Goal: Information Seeking & Learning: Learn about a topic

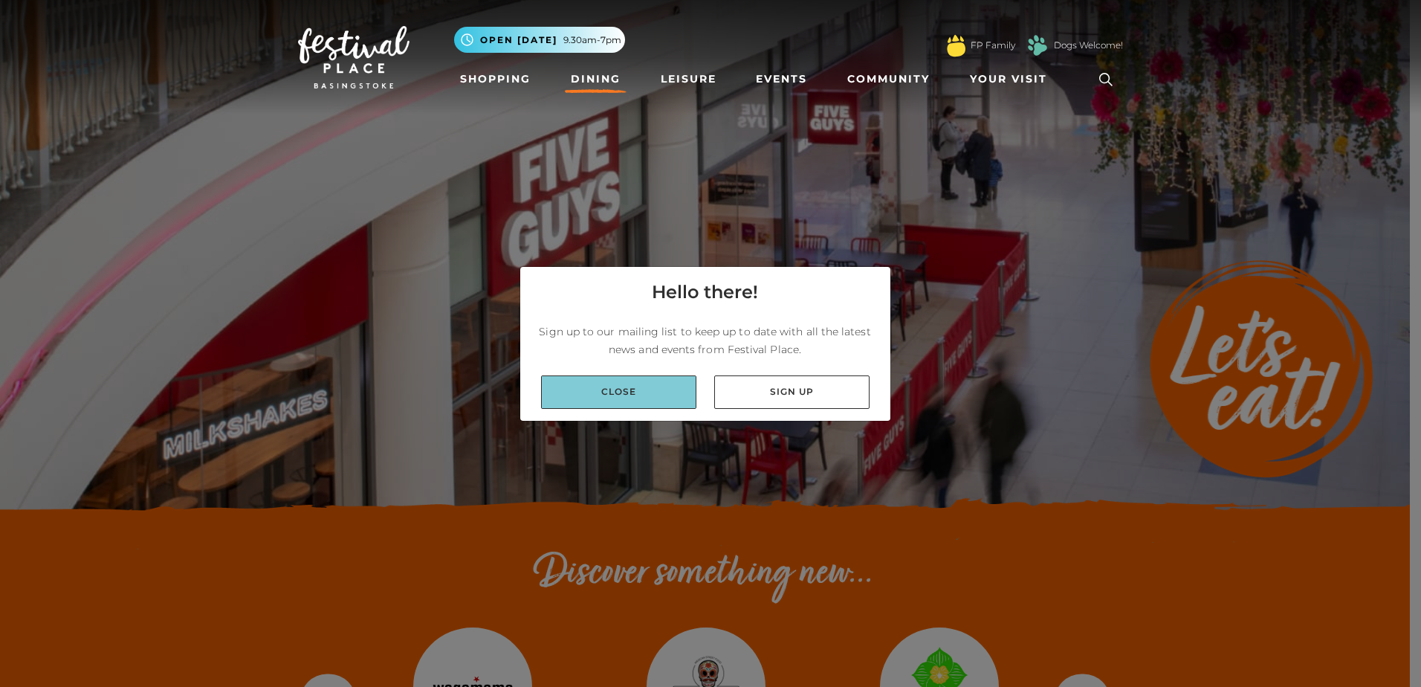
click at [636, 401] on link "Close" at bounding box center [618, 391] width 155 height 33
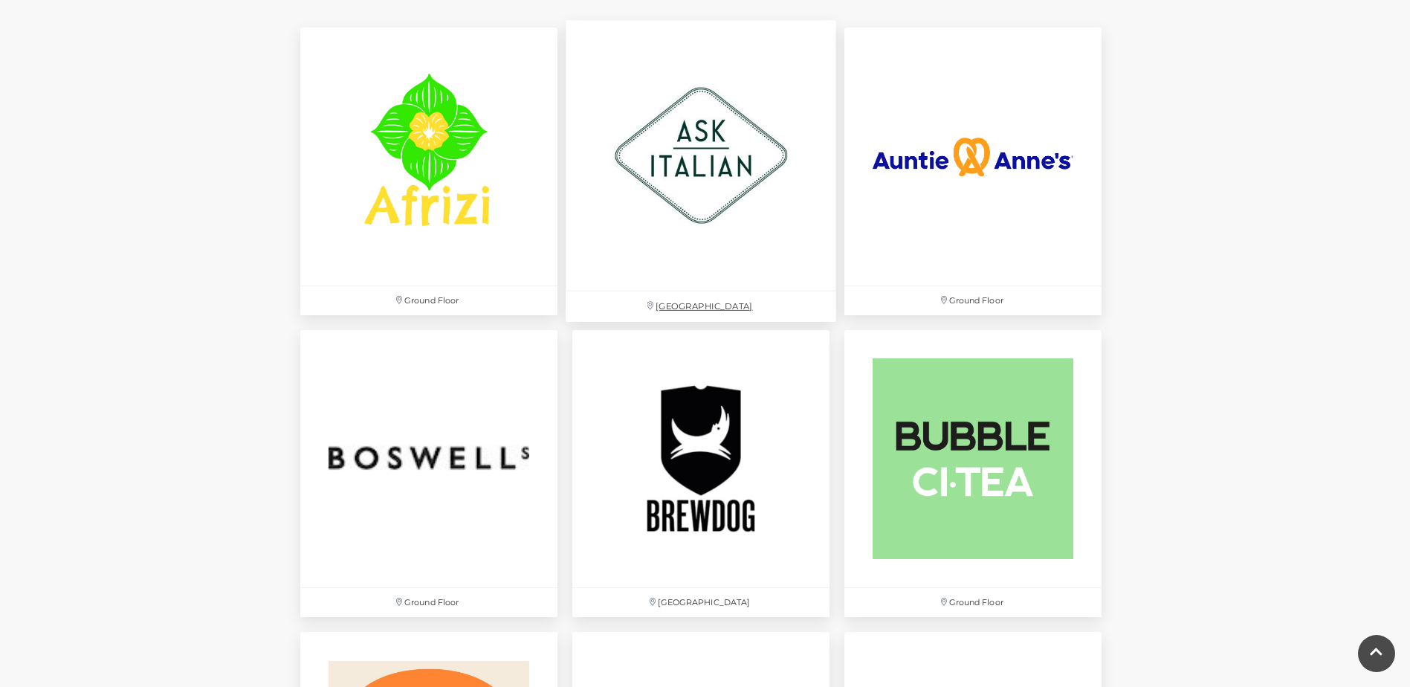
scroll to position [966, 0]
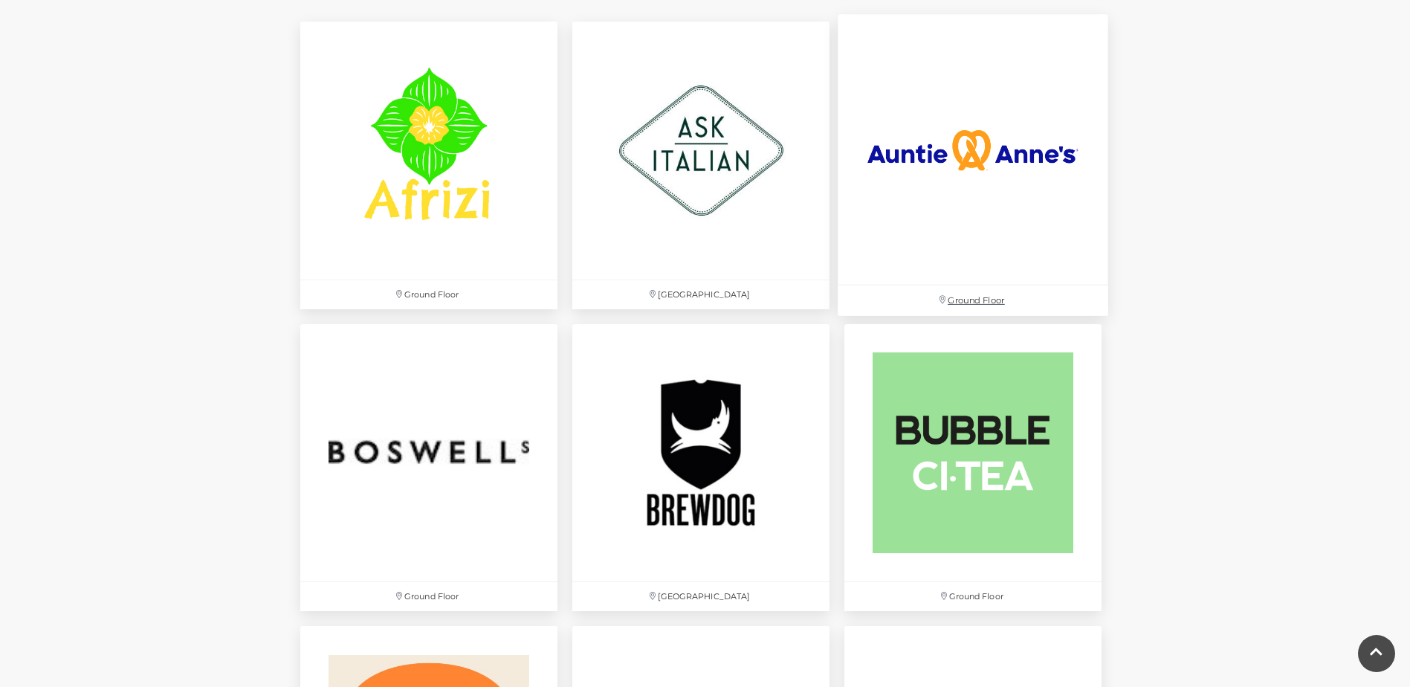
click at [988, 189] on img at bounding box center [973, 150] width 271 height 271
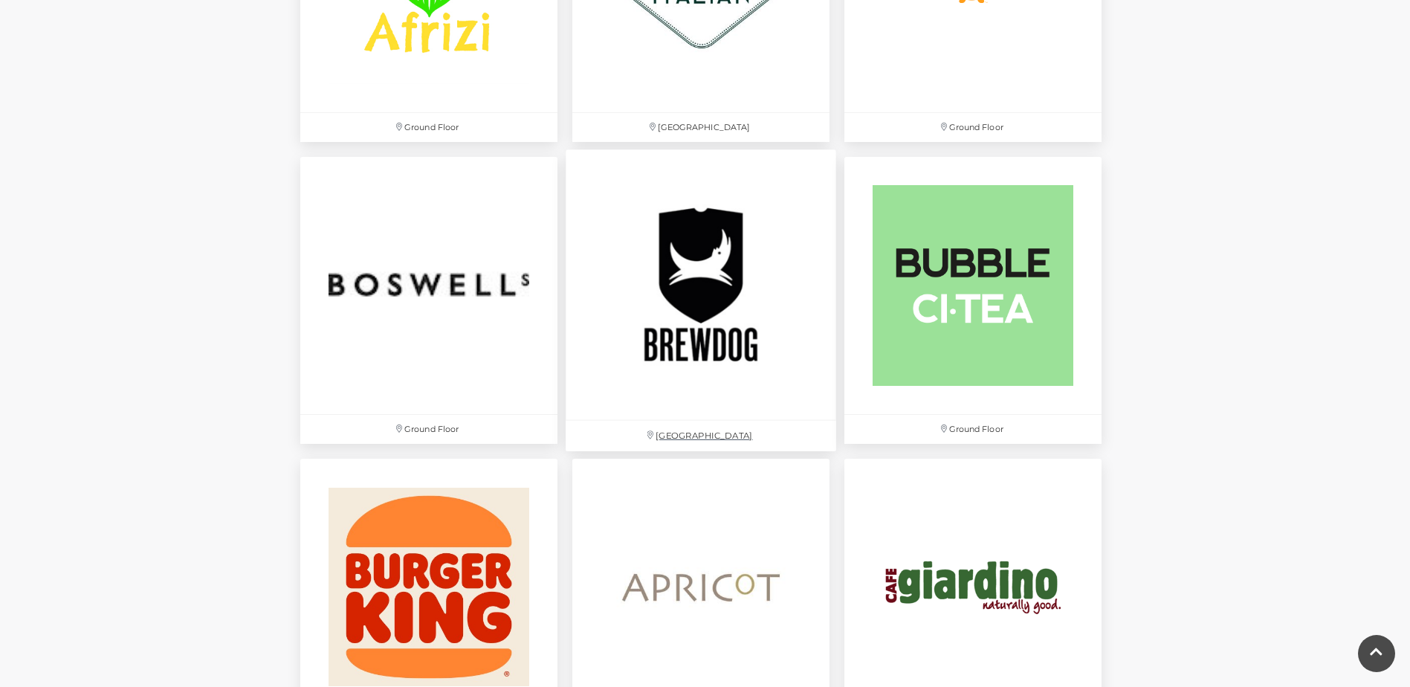
scroll to position [1208, 0]
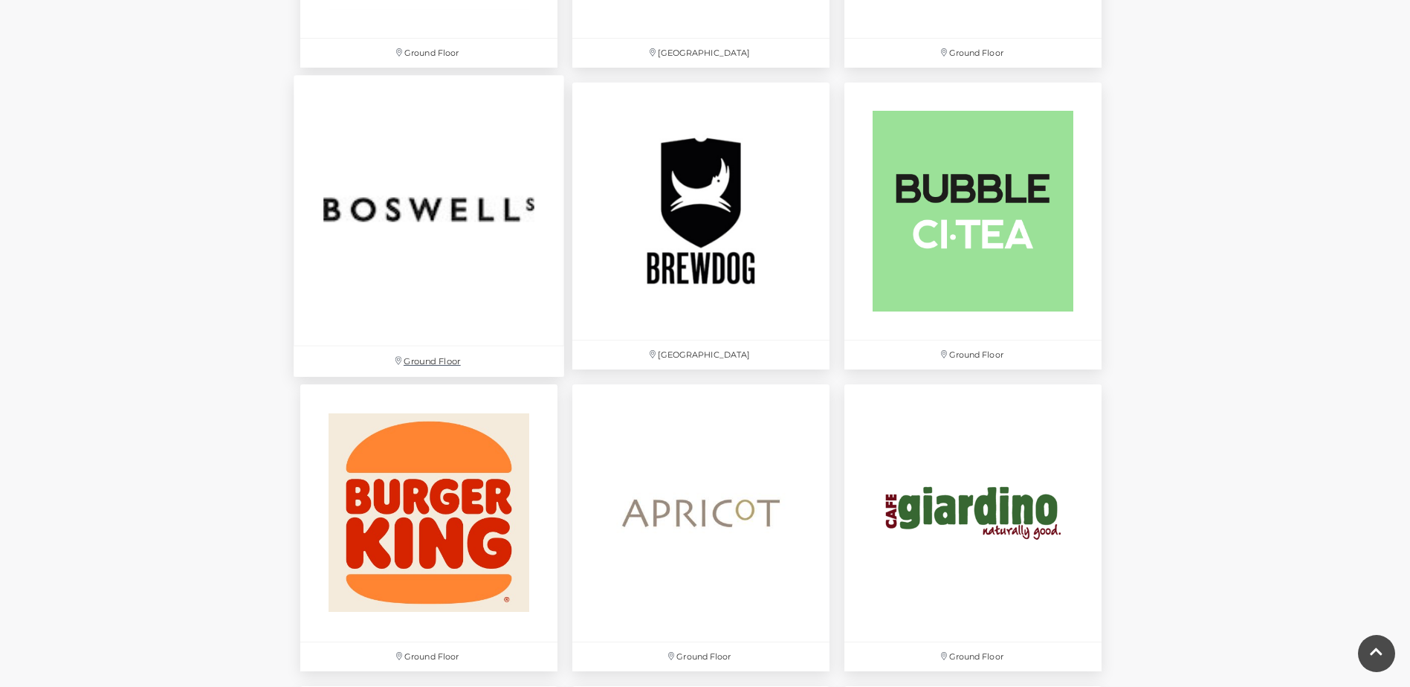
click at [437, 288] on img at bounding box center [429, 210] width 271 height 271
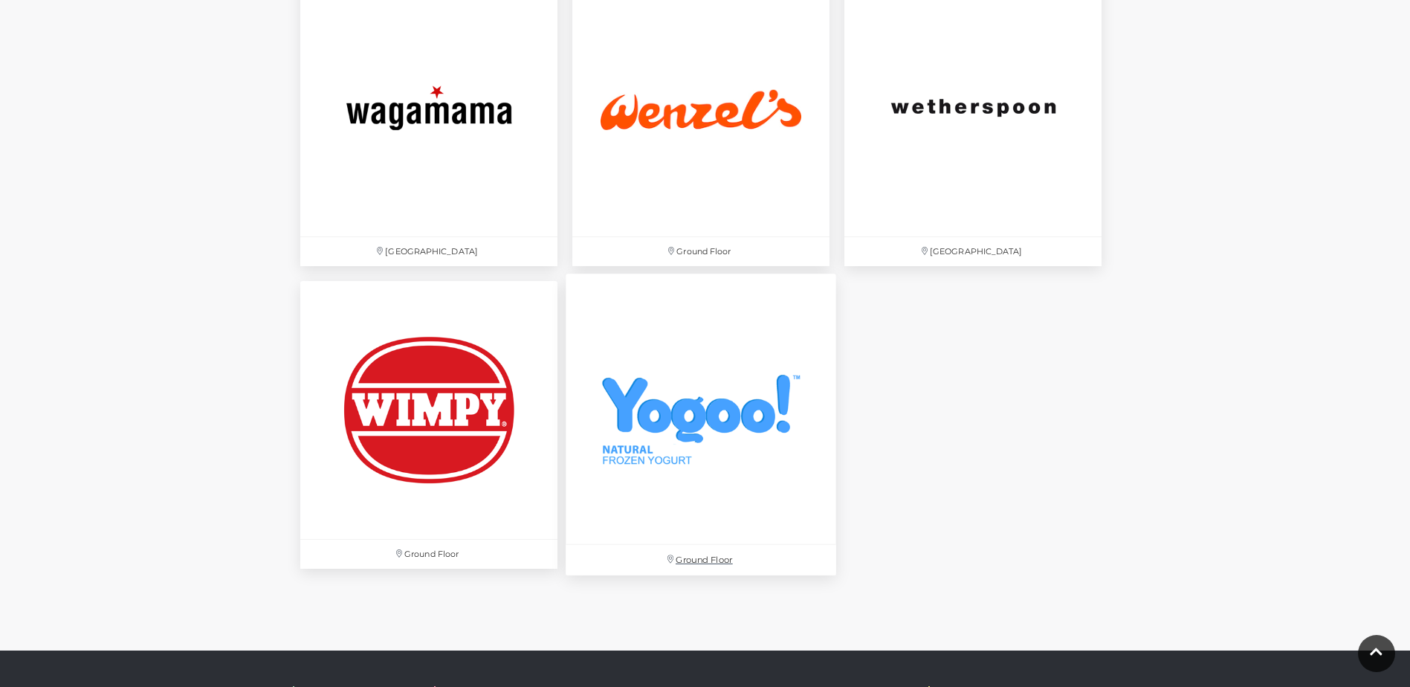
scroll to position [4943, 0]
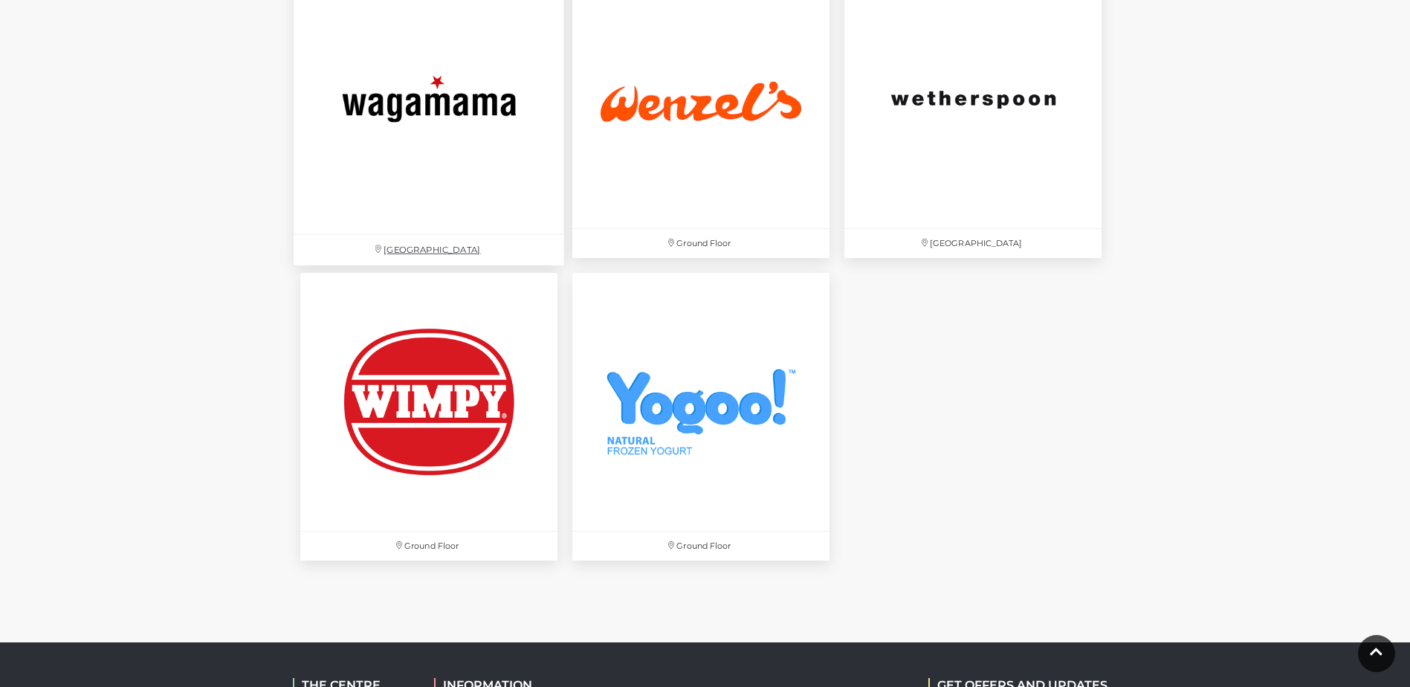
click at [465, 207] on img at bounding box center [429, 99] width 271 height 271
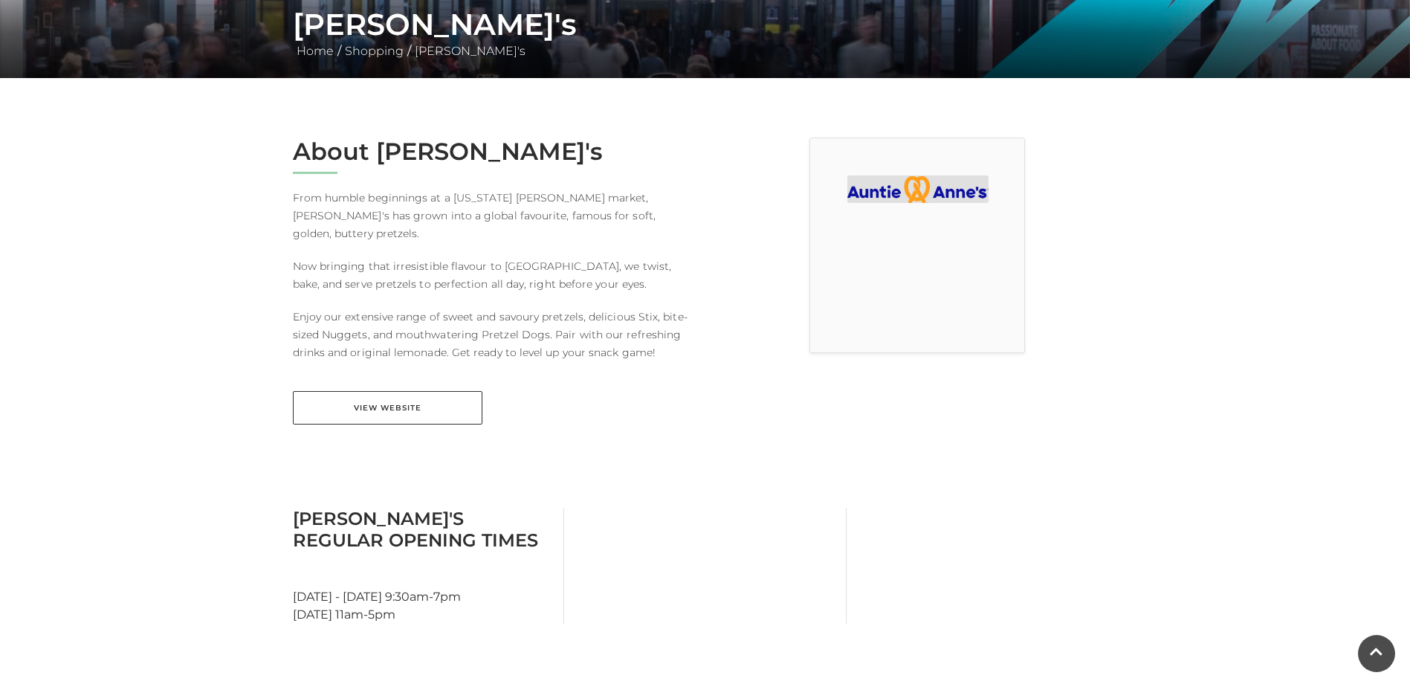
scroll to position [279, 0]
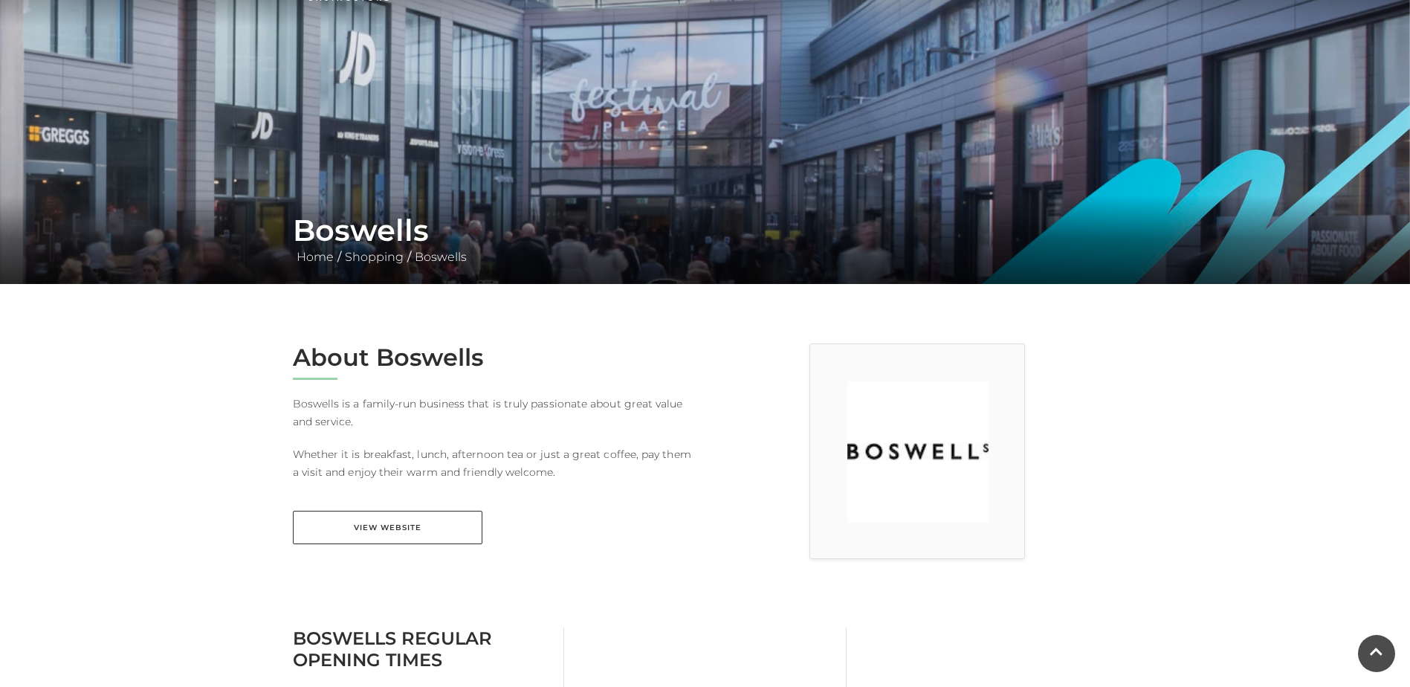
scroll to position [74, 0]
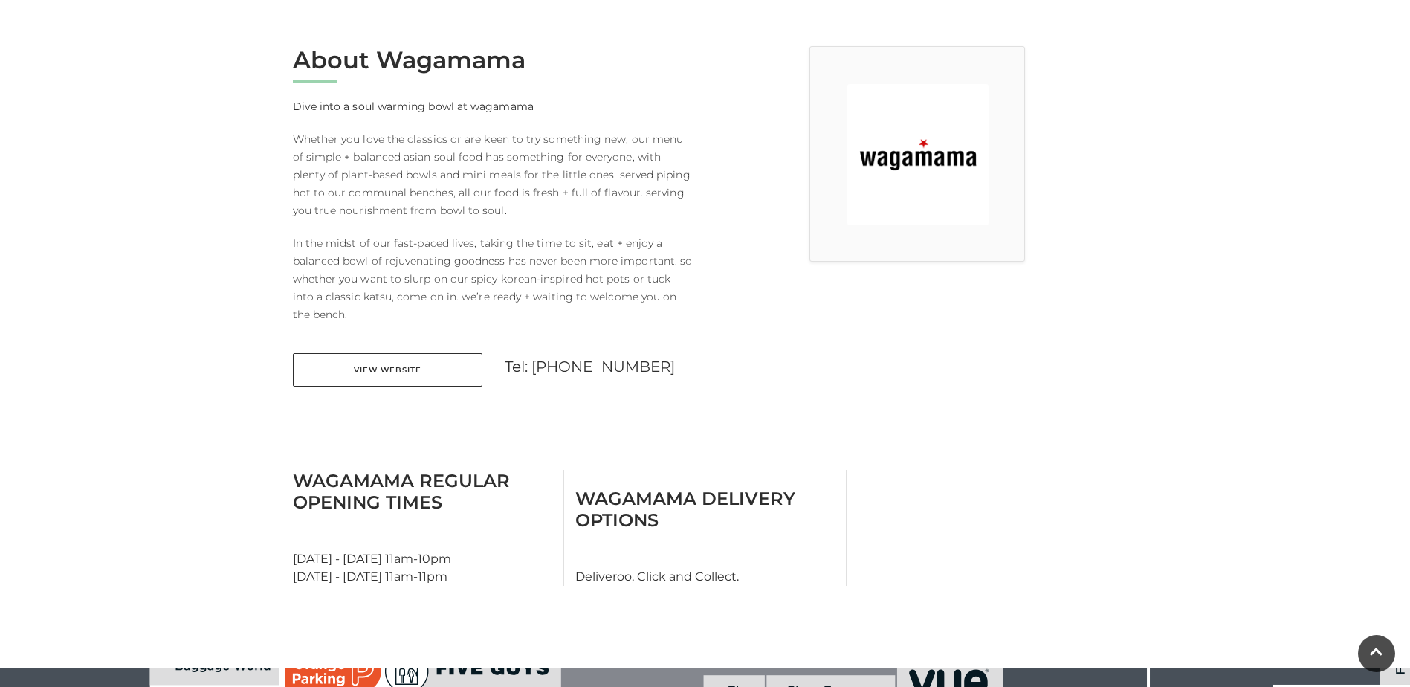
scroll to position [409, 0]
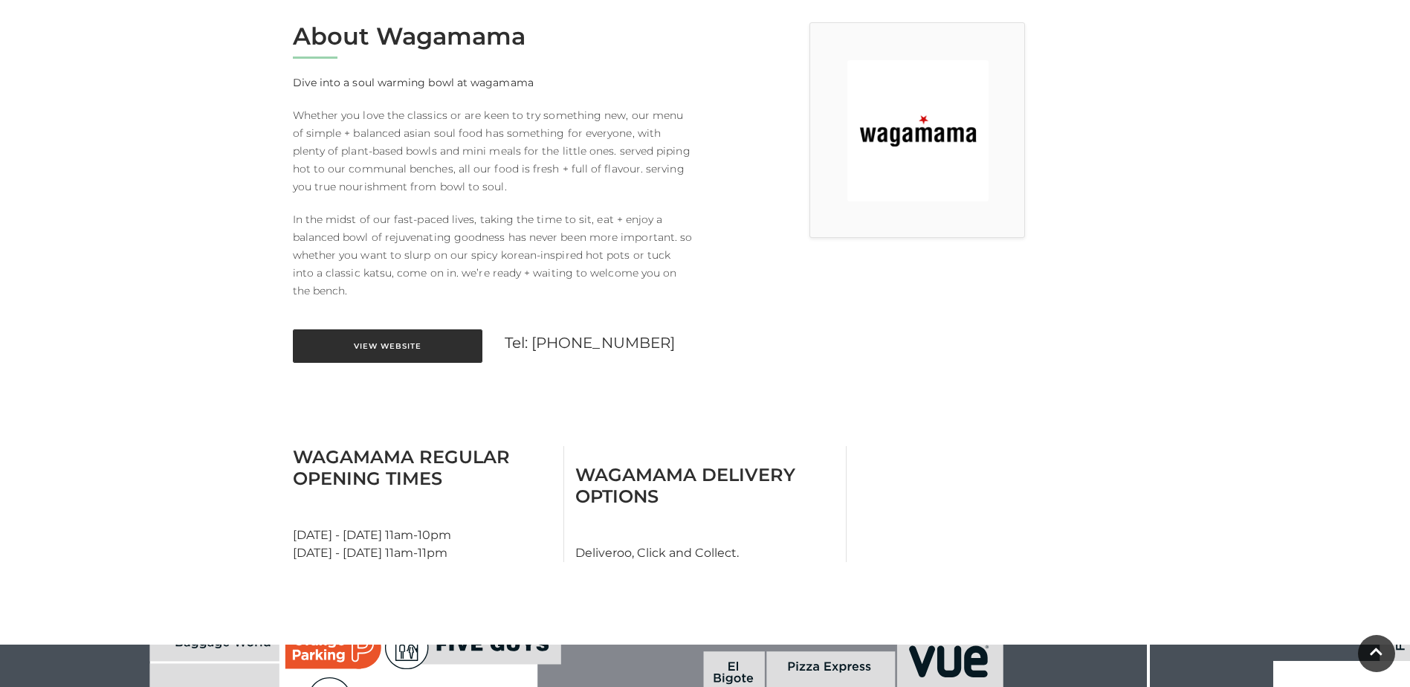
click at [442, 344] on link "View Website" at bounding box center [388, 345] width 190 height 33
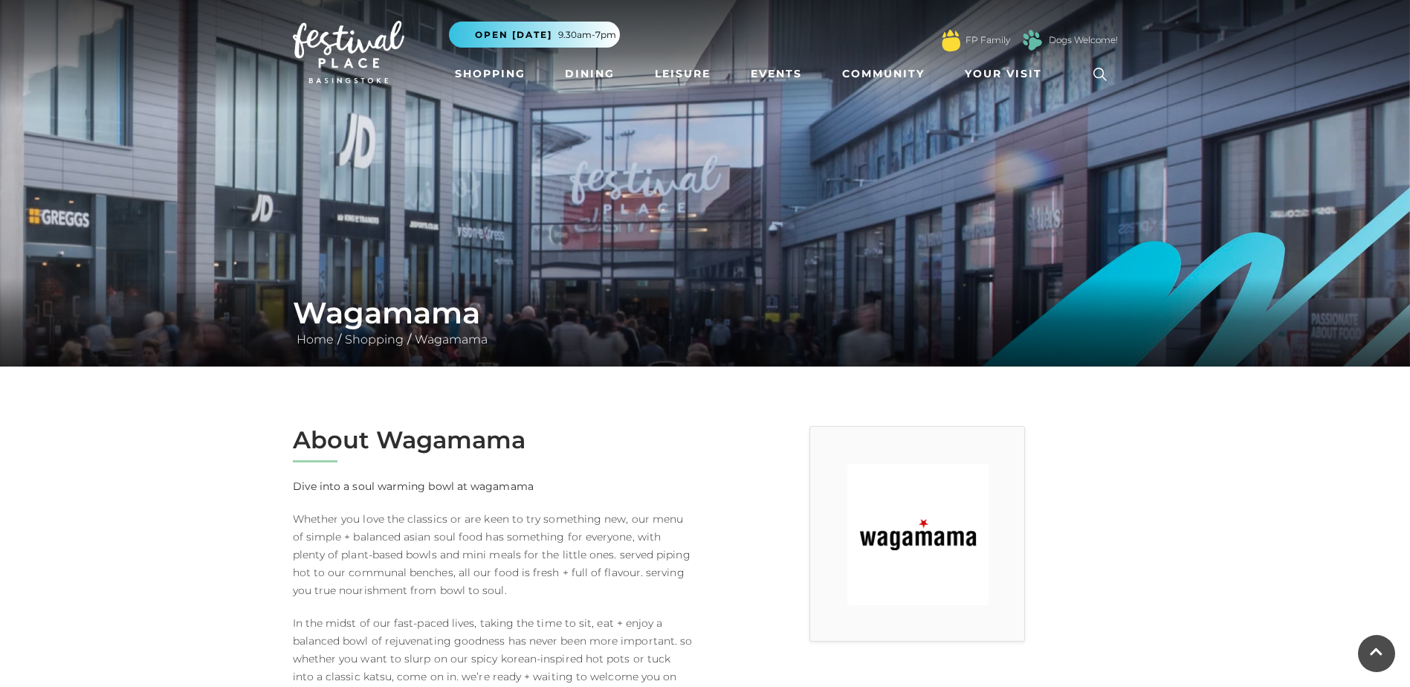
scroll to position [0, 0]
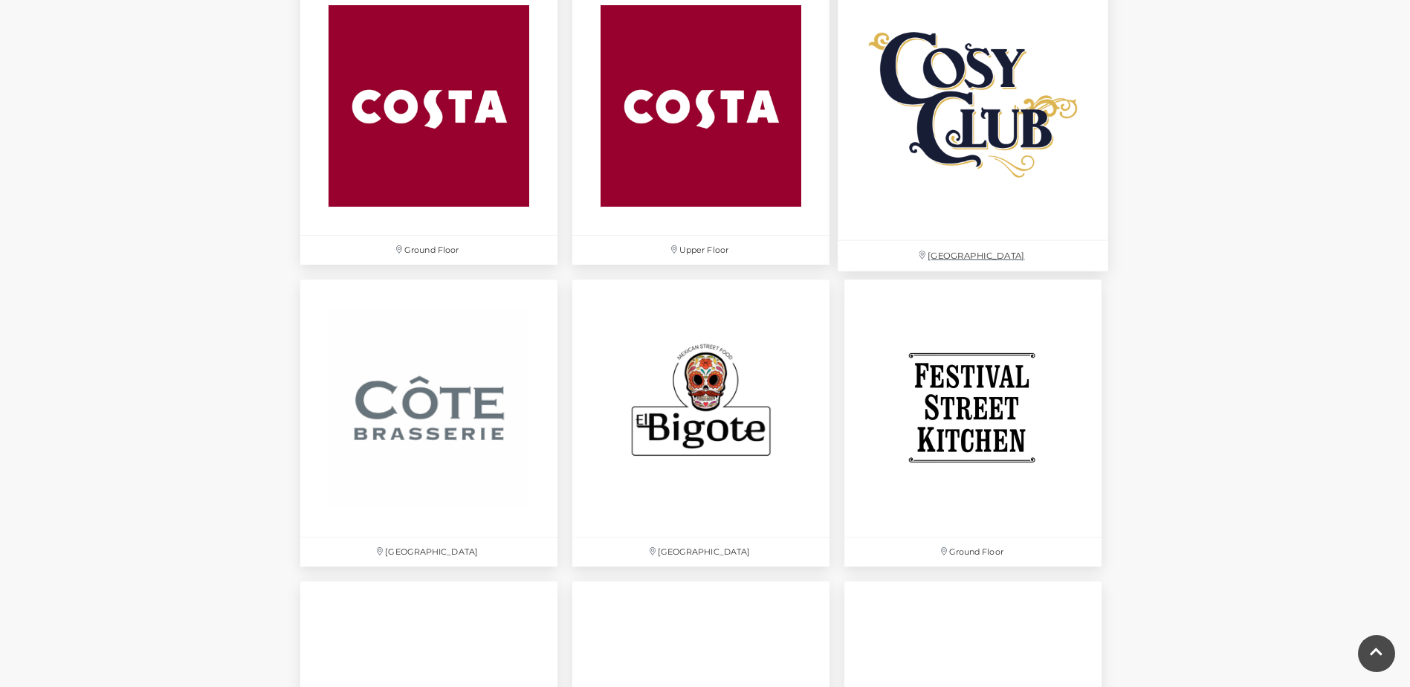
scroll to position [2156, 0]
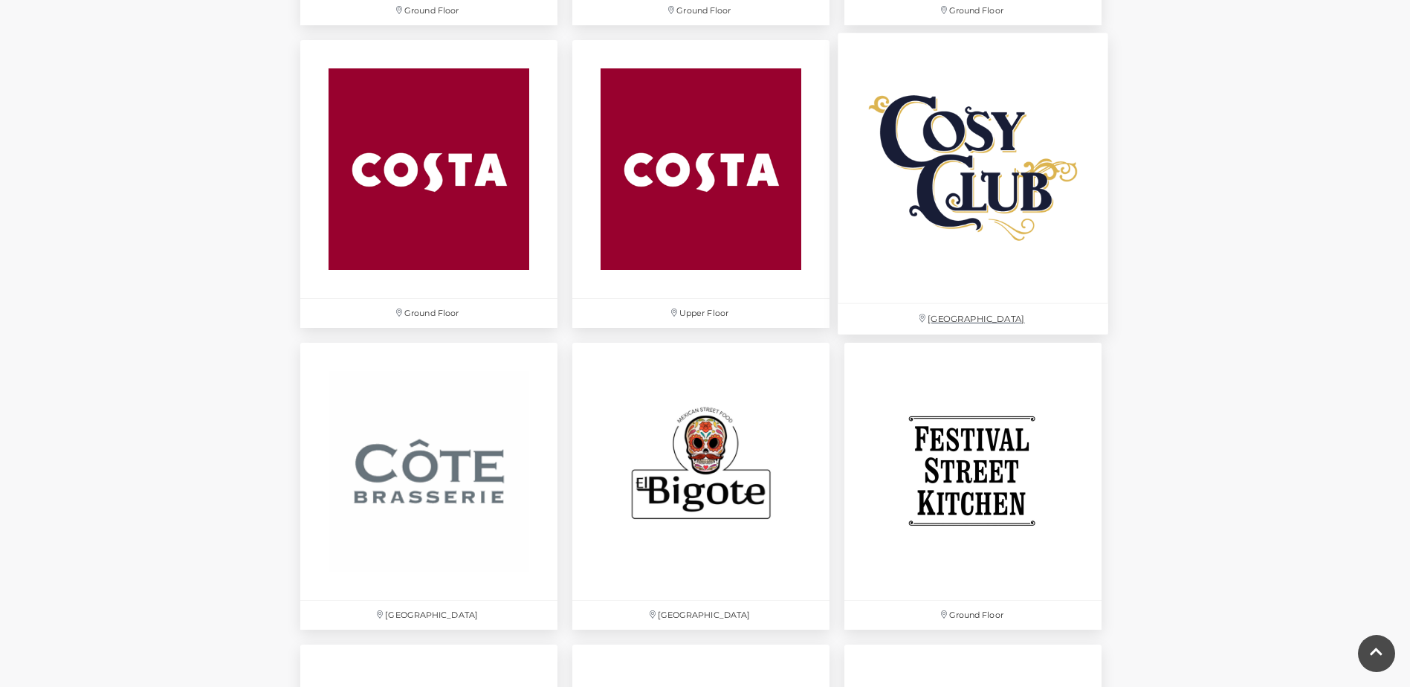
click at [944, 222] on img at bounding box center [973, 168] width 271 height 271
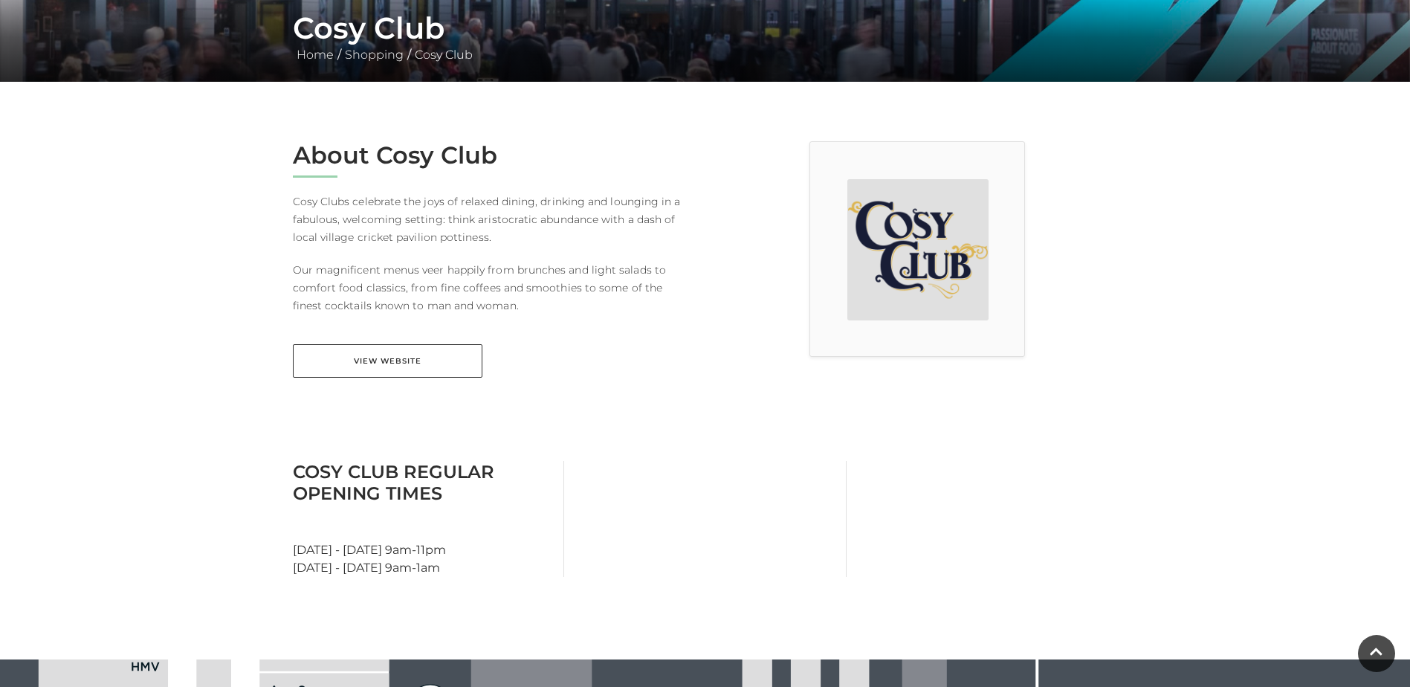
scroll to position [297, 0]
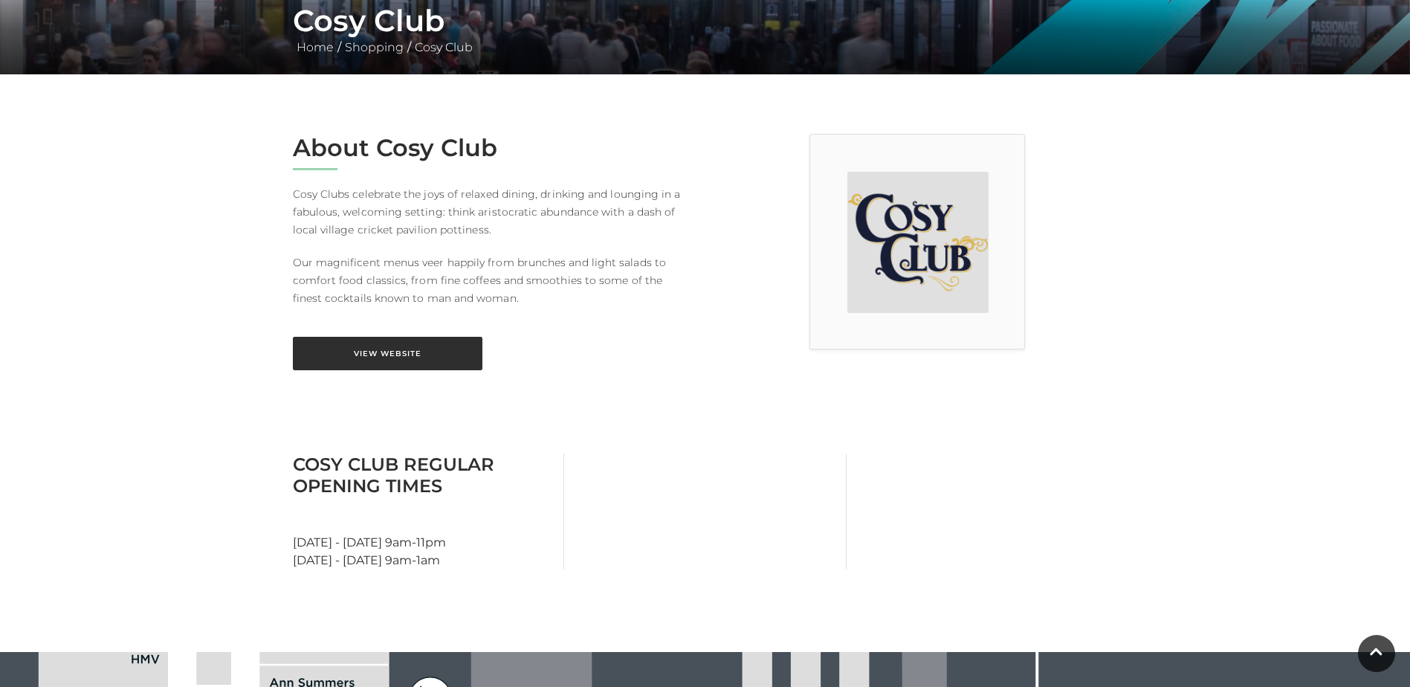
click at [397, 358] on link "View Website" at bounding box center [388, 353] width 190 height 33
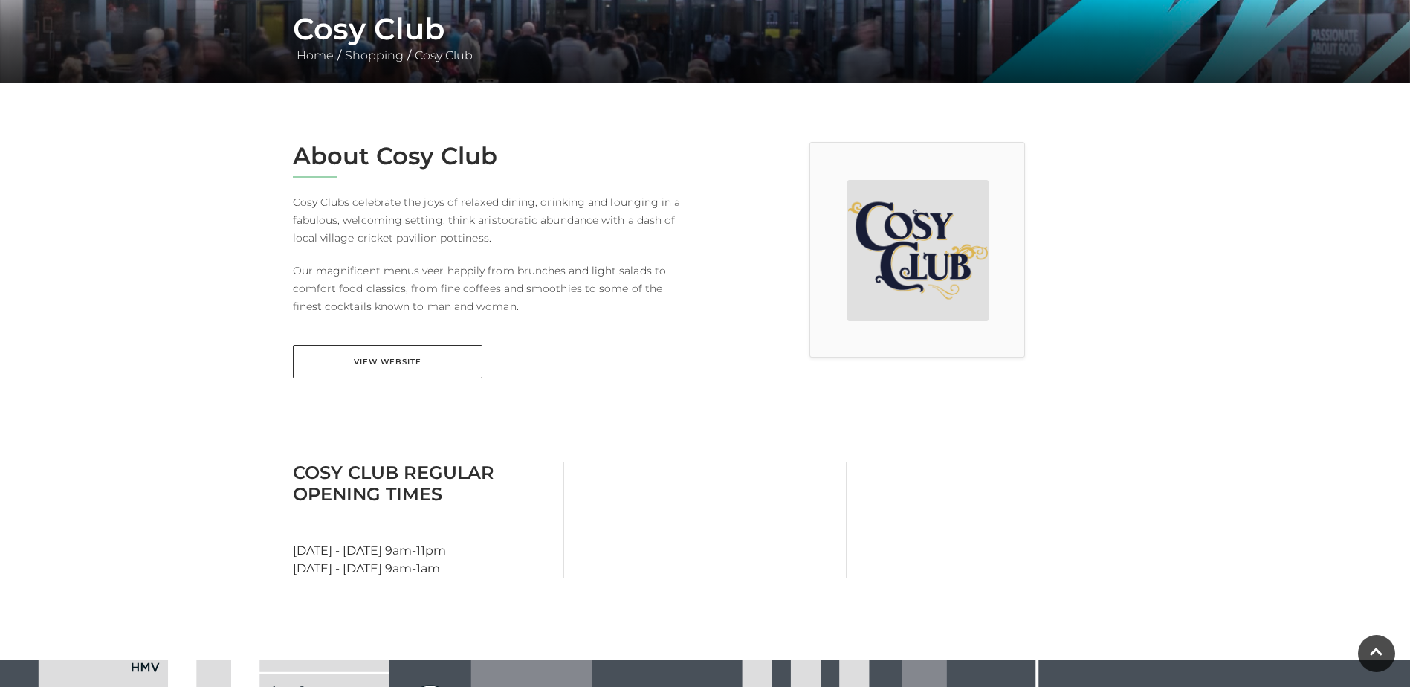
scroll to position [279, 0]
